Goal: Information Seeking & Learning: Check status

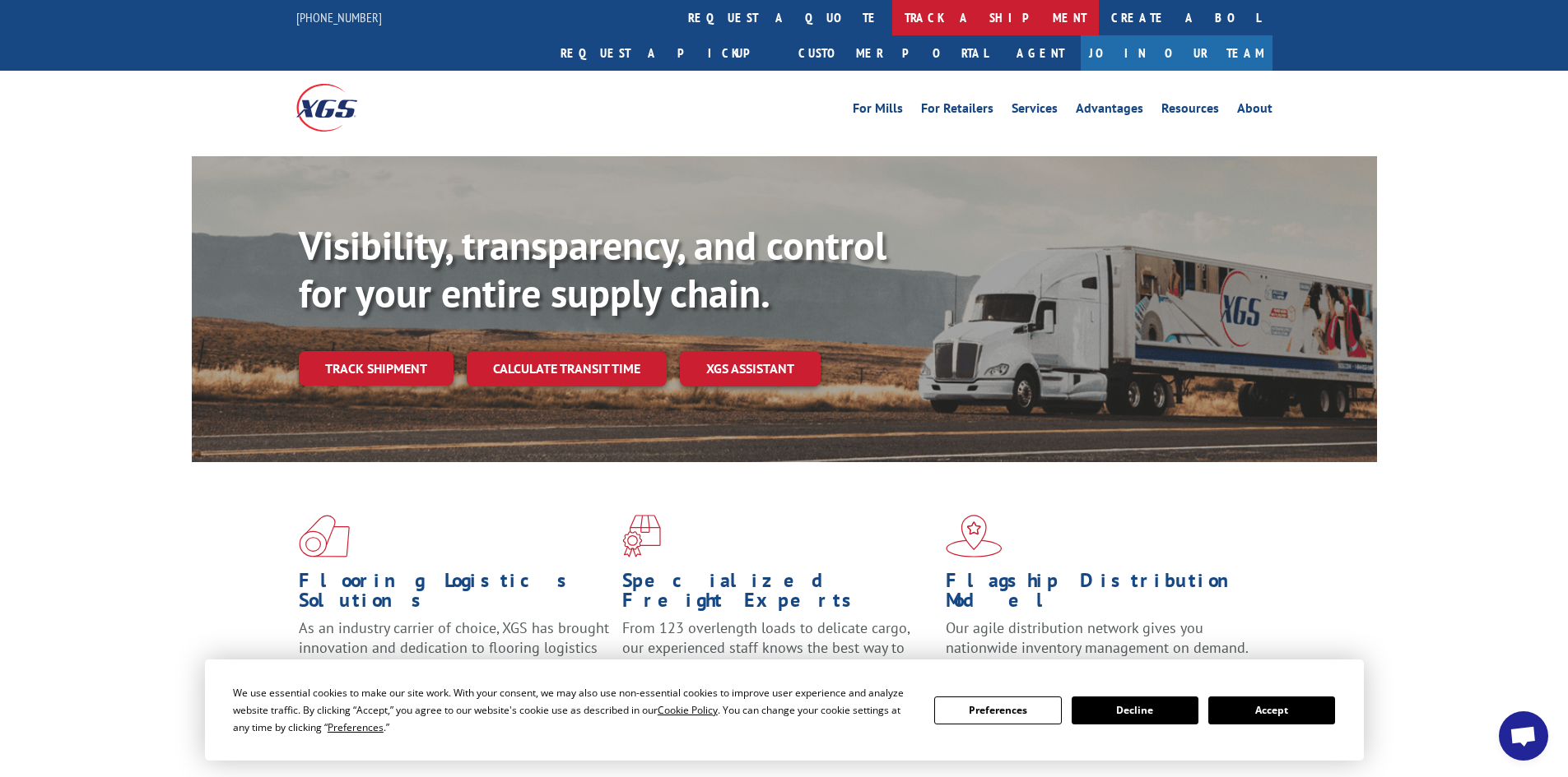
click at [892, 18] on link "track a shipment" at bounding box center [995, 17] width 207 height 35
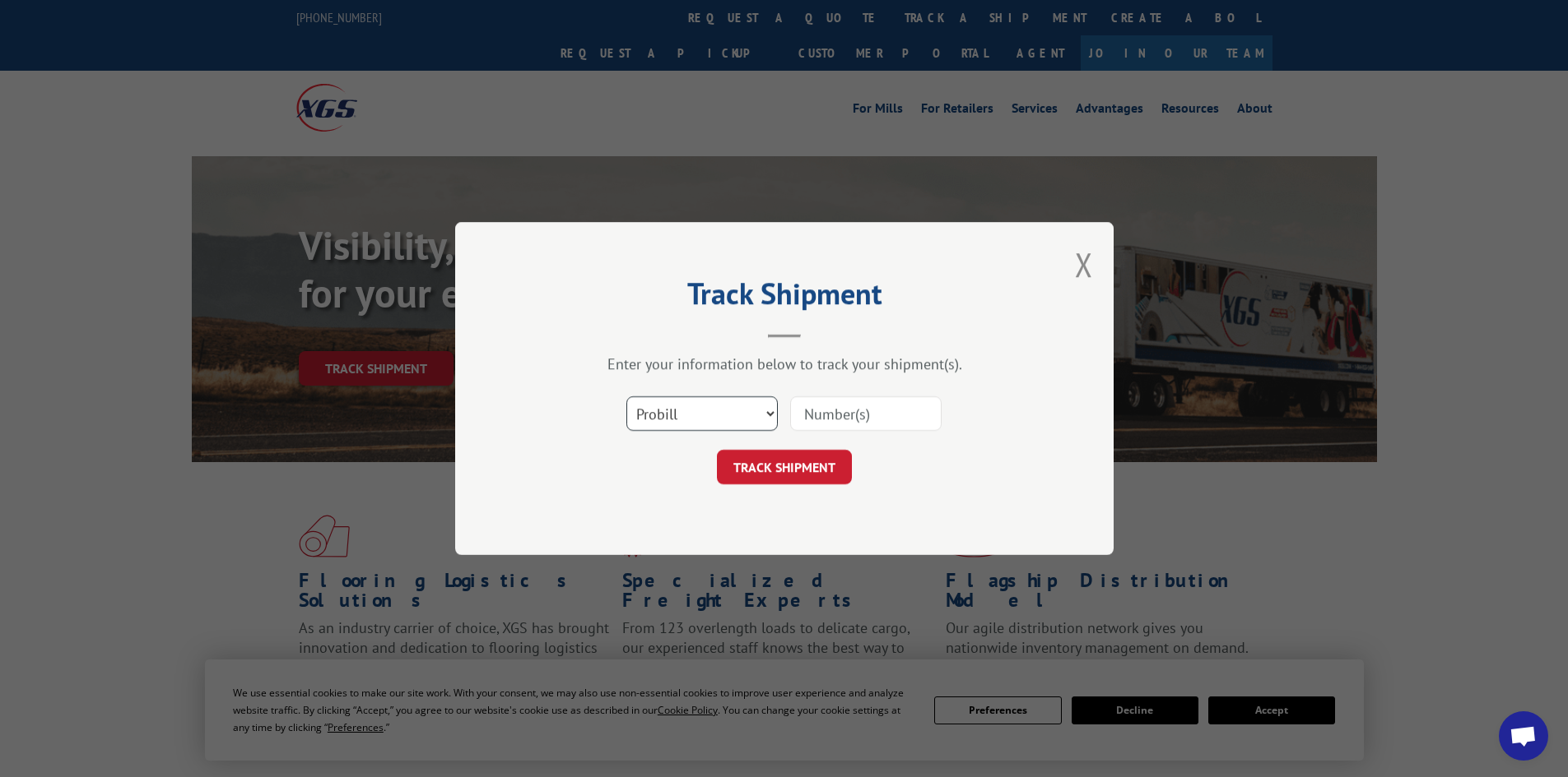
click at [689, 421] on select "Select category... Probill BOL PO" at bounding box center [702, 414] width 151 height 35
select select "po"
click at [626, 397] on select "Select category... Probill BOL PO" at bounding box center [702, 414] width 151 height 35
click at [805, 418] on input at bounding box center [865, 414] width 151 height 35
paste input "25508651"
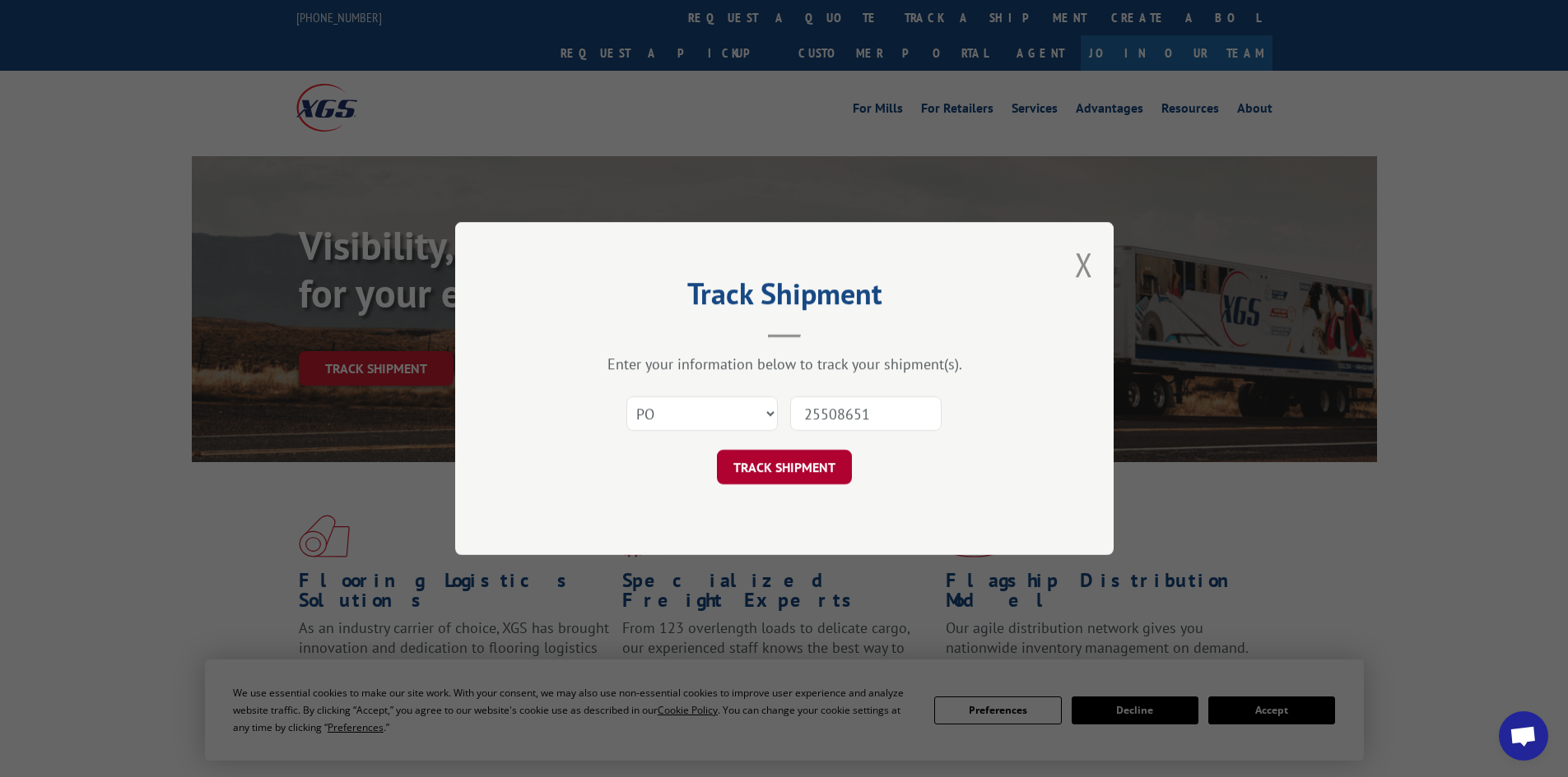
type input "25508651"
click at [804, 469] on button "TRACK SHIPMENT" at bounding box center [784, 467] width 135 height 35
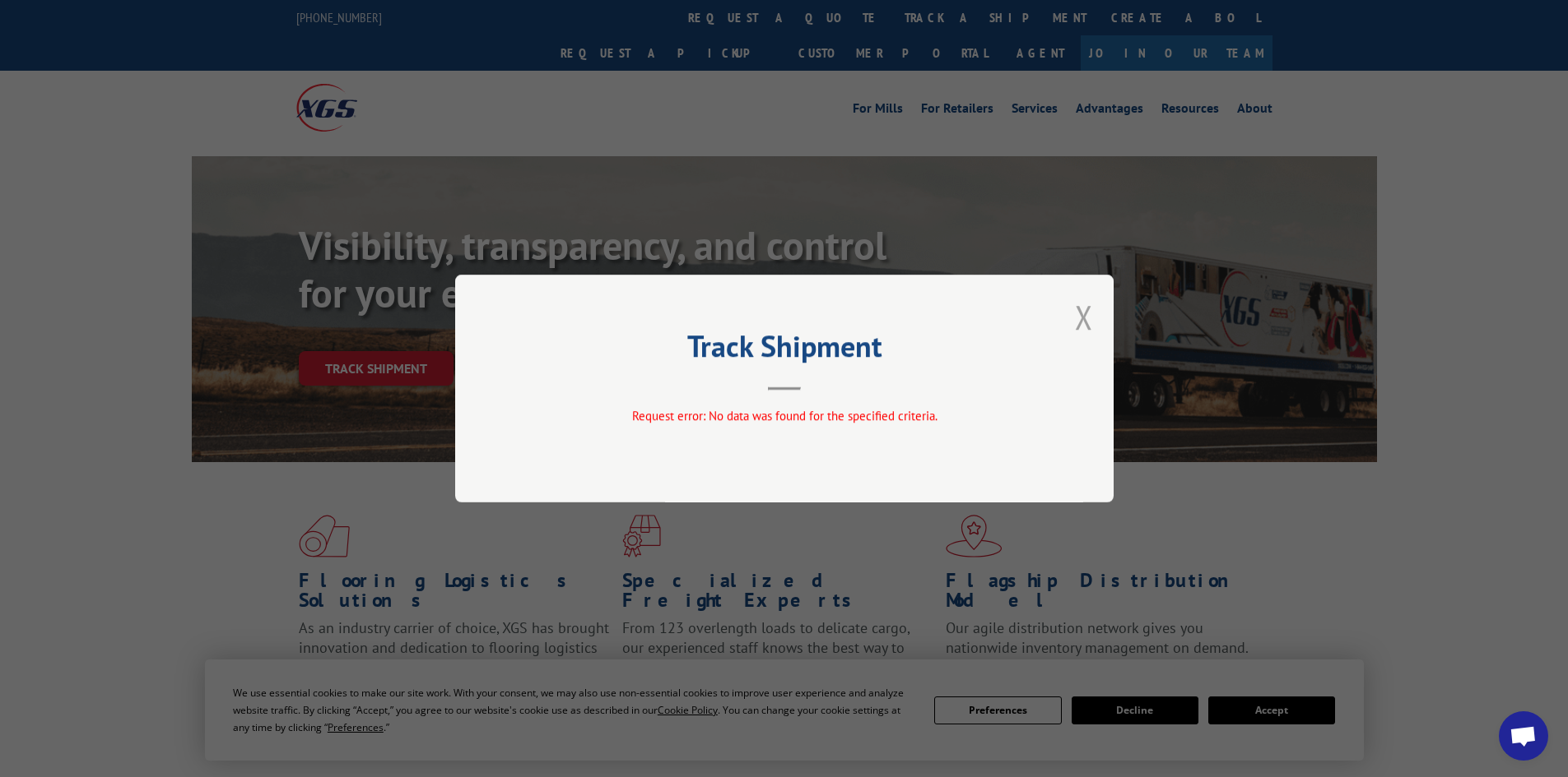
click at [1077, 311] on button "Close modal" at bounding box center [1083, 317] width 18 height 43
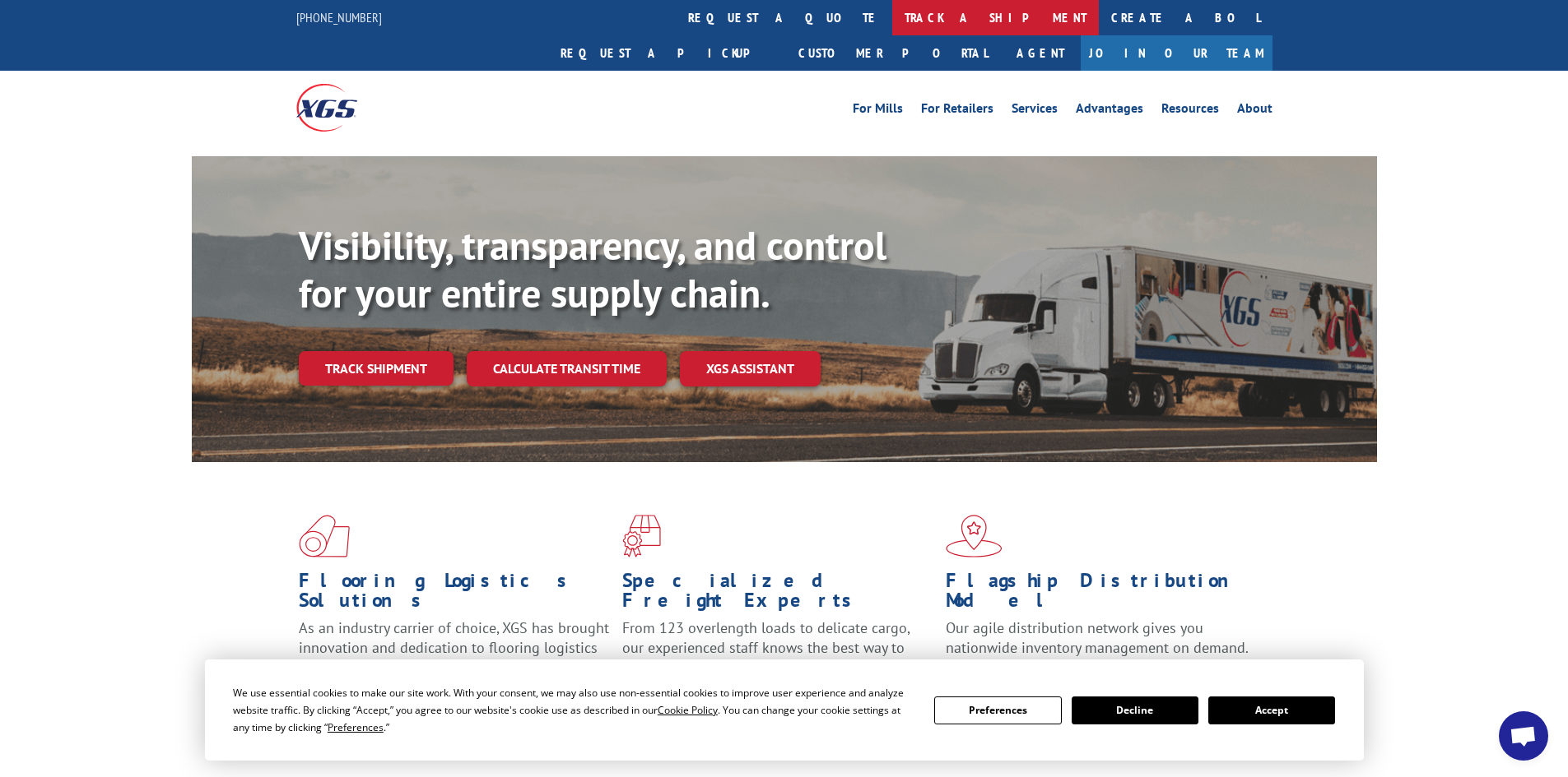
click at [892, 9] on link "track a shipment" at bounding box center [995, 17] width 207 height 35
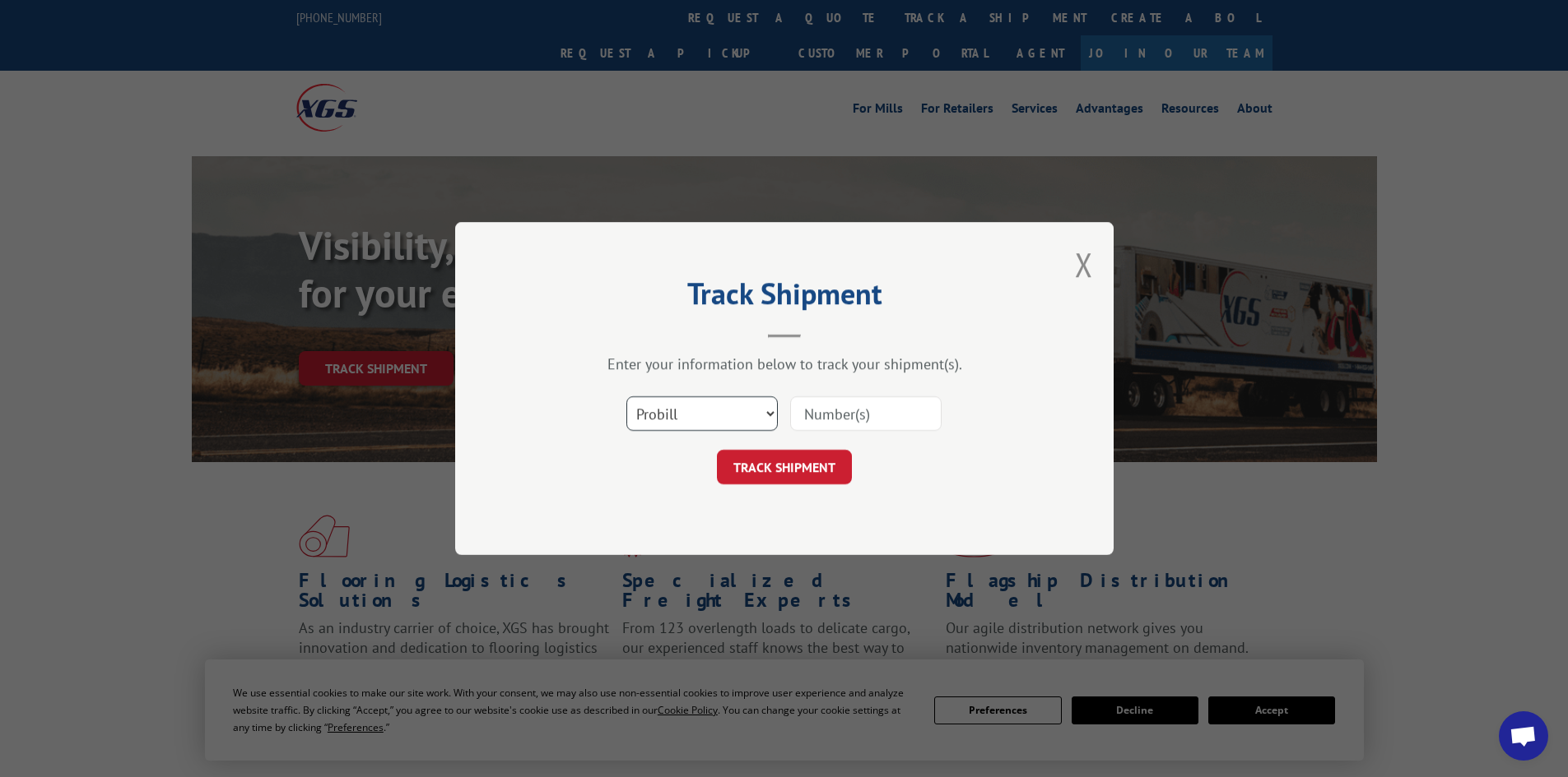
click at [683, 400] on select "Select category... Probill BOL PO" at bounding box center [702, 414] width 151 height 35
select select "po"
click at [626, 397] on select "Select category... Probill BOL PO" at bounding box center [702, 414] width 151 height 35
click at [810, 418] on input at bounding box center [865, 414] width 151 height 35
paste input "25508651"
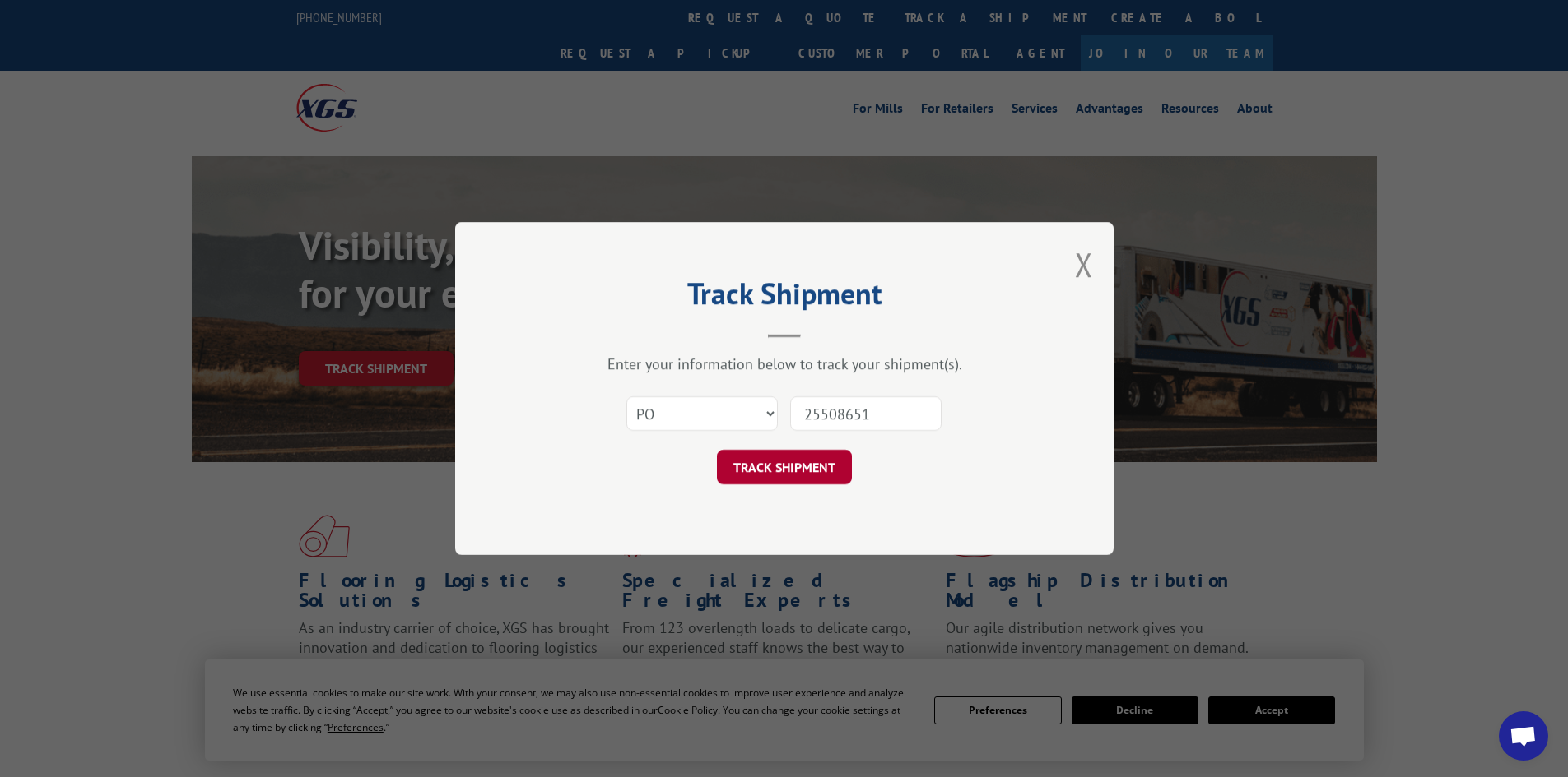
type input "25508651"
click at [765, 469] on button "TRACK SHIPMENT" at bounding box center [784, 467] width 135 height 35
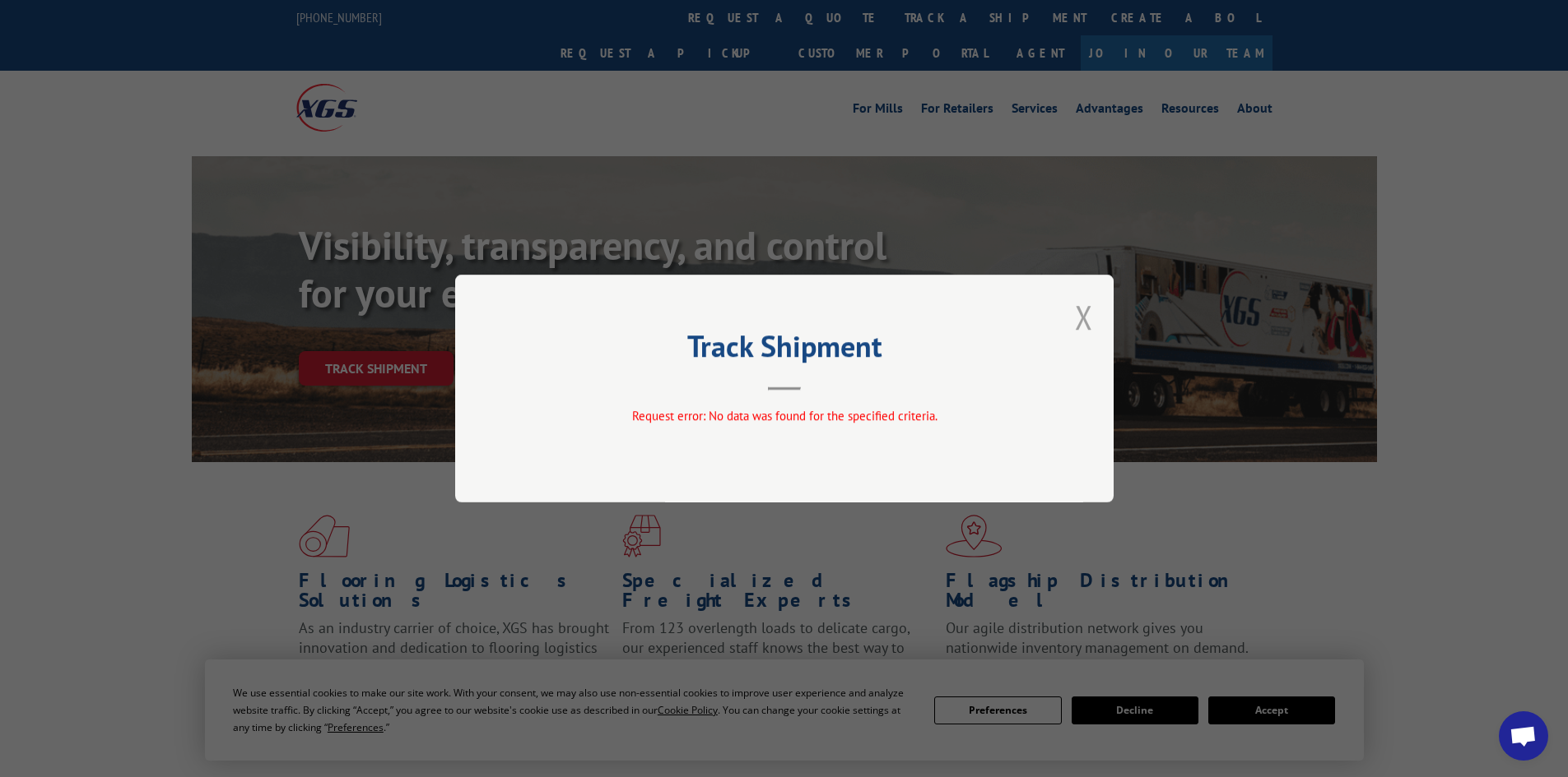
click at [1084, 312] on button "Close modal" at bounding box center [1083, 317] width 18 height 43
